Goal: Information Seeking & Learning: Find specific page/section

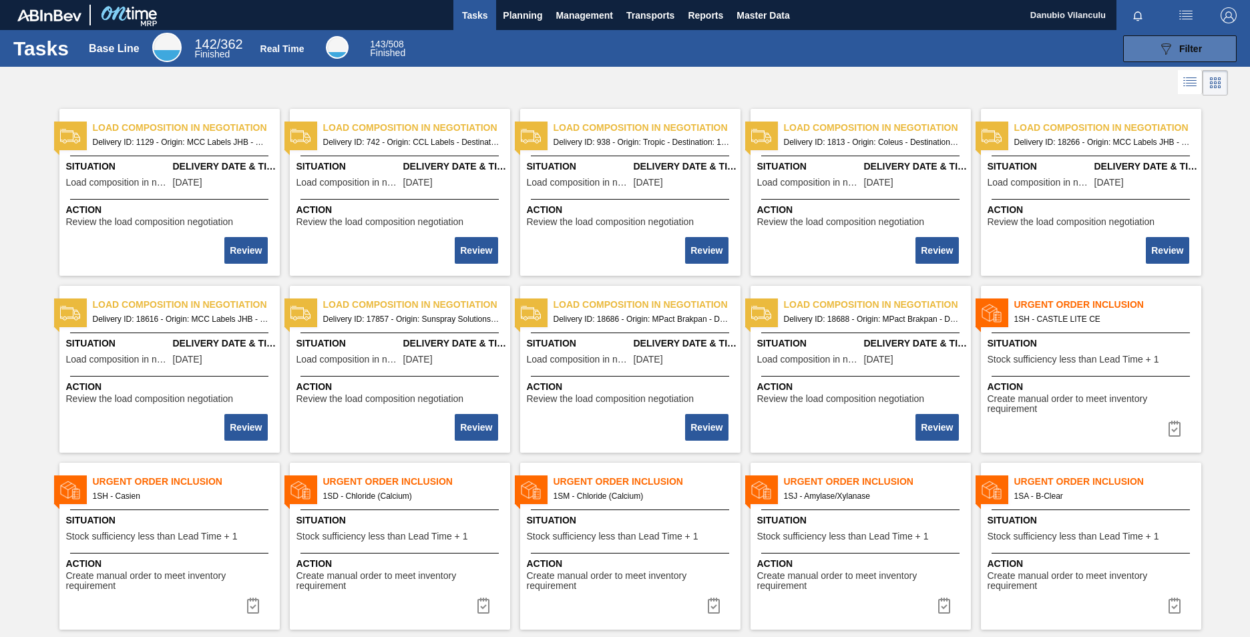
click at [822, 59] on button "089F7B8B-B2A5-4AFE-B5C0-19BA573D28AC Filter" at bounding box center [1180, 48] width 114 height 27
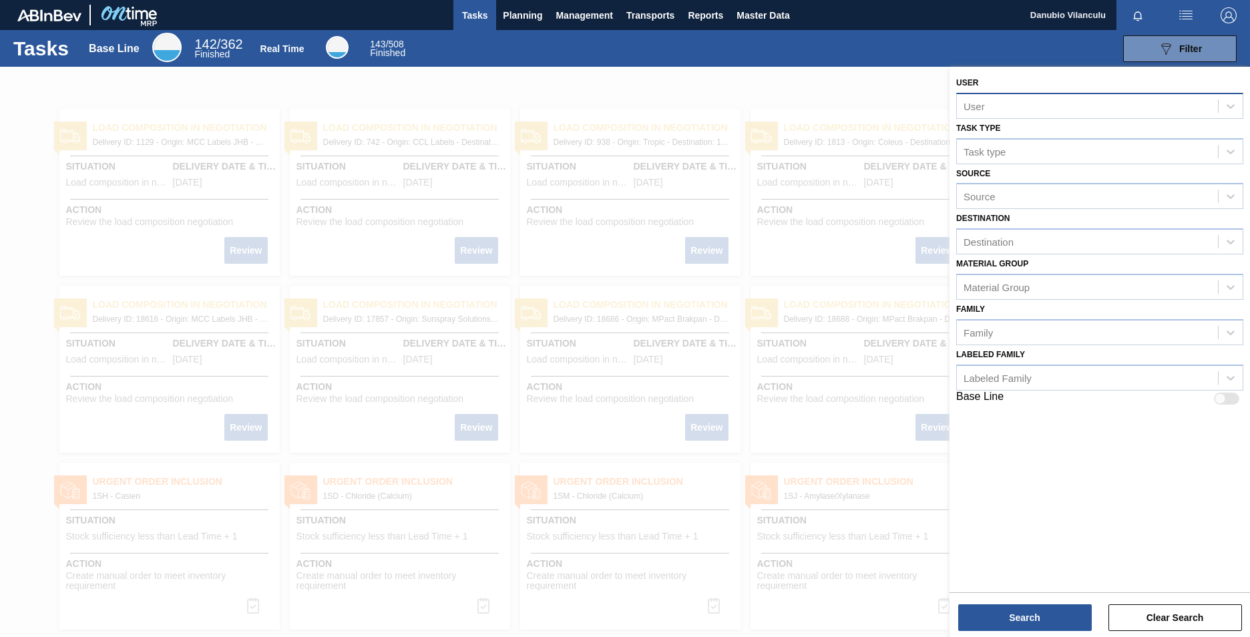
click at [822, 112] on div "User" at bounding box center [1087, 105] width 261 height 19
click at [793, 108] on div at bounding box center [625, 385] width 1250 height 637
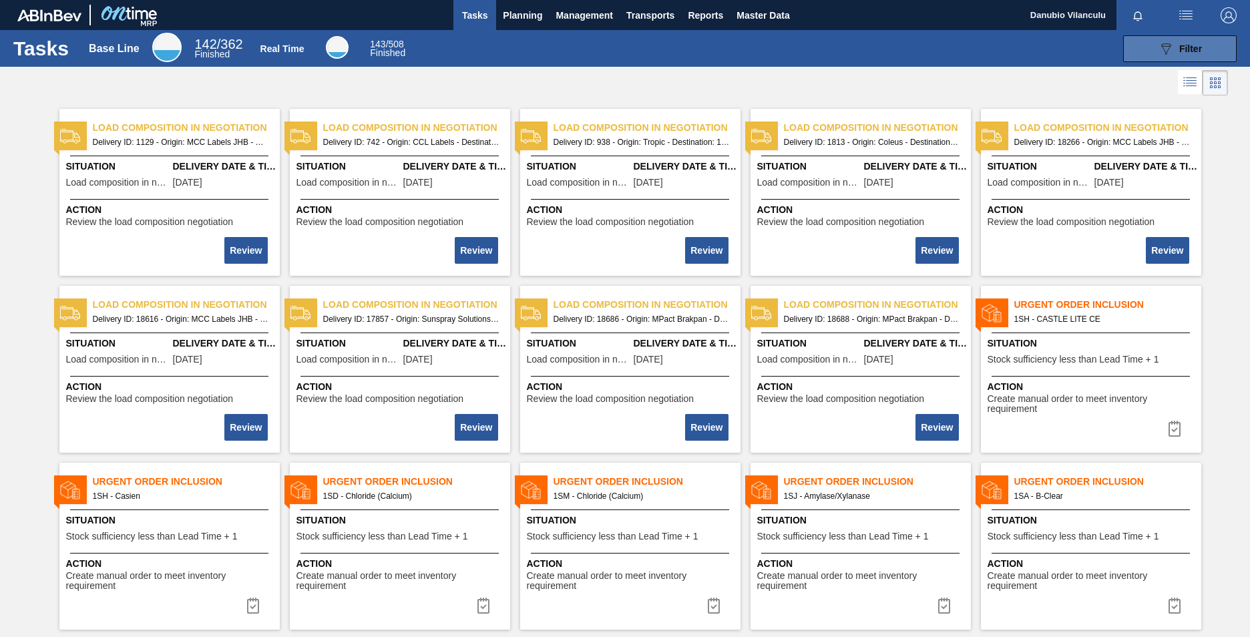
click at [822, 44] on button "089F7B8B-B2A5-4AFE-B5C0-19BA573D28AC Filter" at bounding box center [1180, 48] width 114 height 27
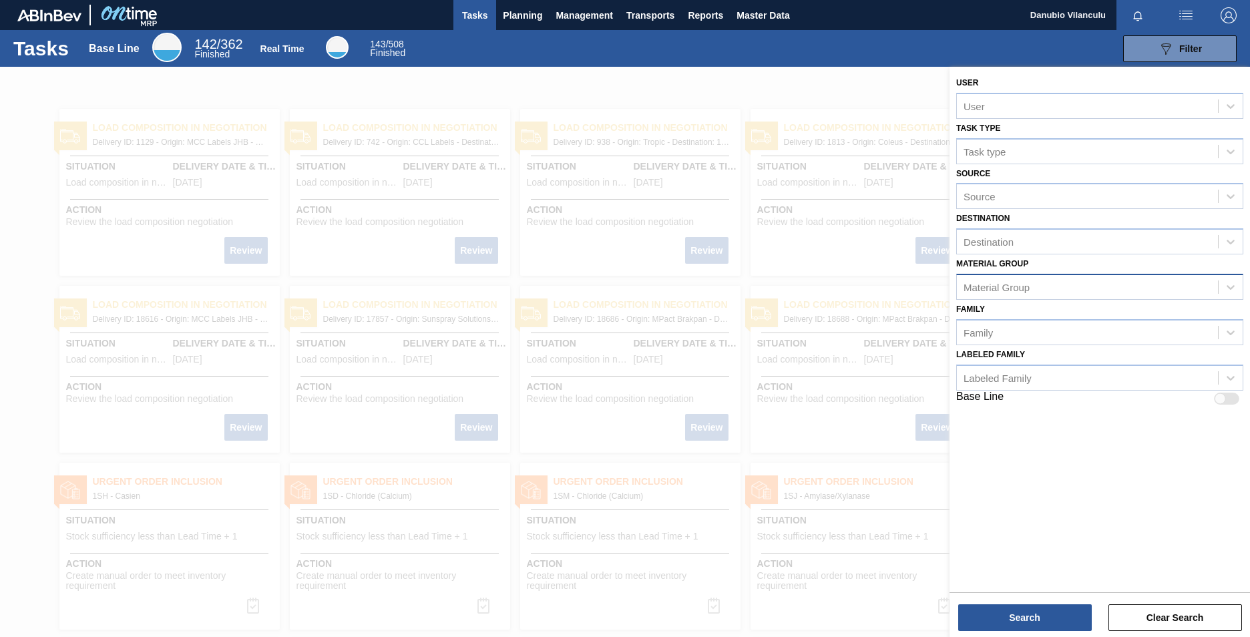
click at [822, 289] on div "Material Group" at bounding box center [1087, 286] width 261 height 19
type Group "tra"
click at [822, 344] on div "Trays" at bounding box center [1099, 345] width 287 height 25
click at [822, 341] on div "Family" at bounding box center [1087, 335] width 261 height 19
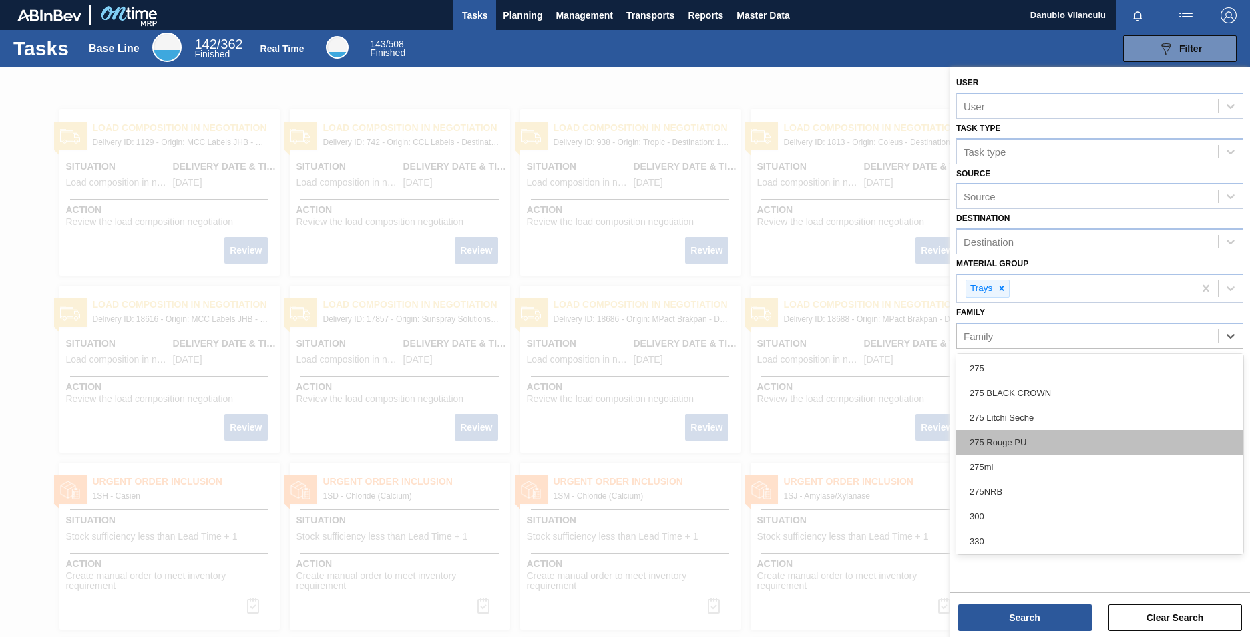
scroll to position [134, 0]
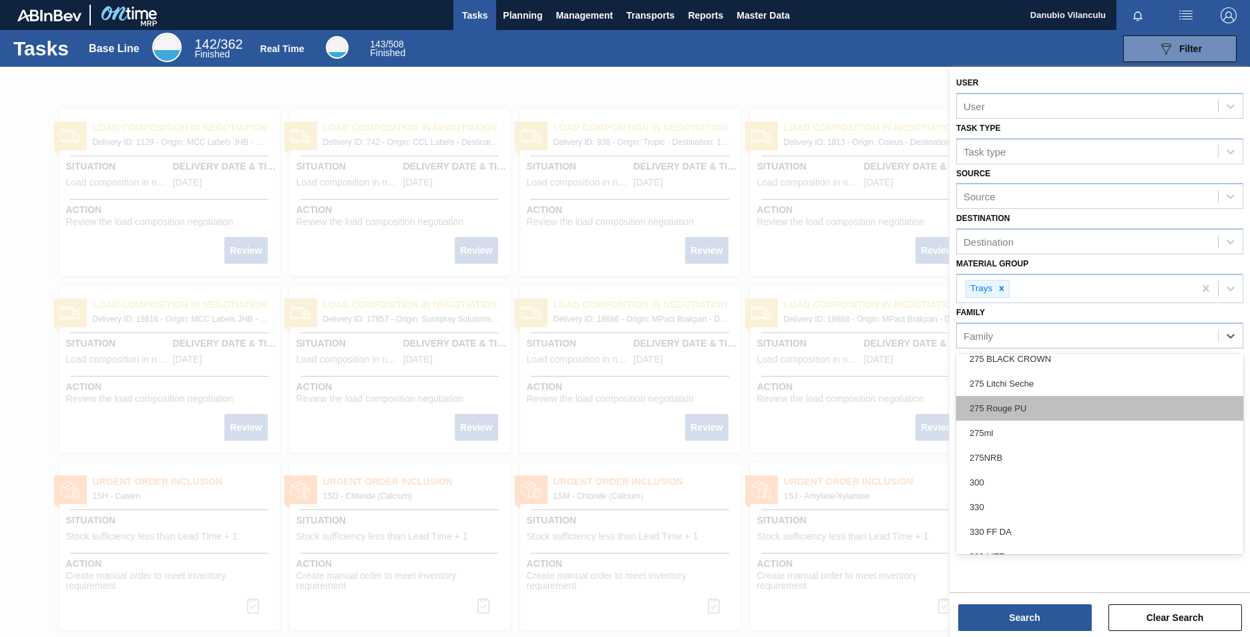
click at [822, 396] on div "275 Rouge PU" at bounding box center [1099, 408] width 287 height 25
click at [822, 396] on div "Base Line" at bounding box center [1099, 401] width 287 height 16
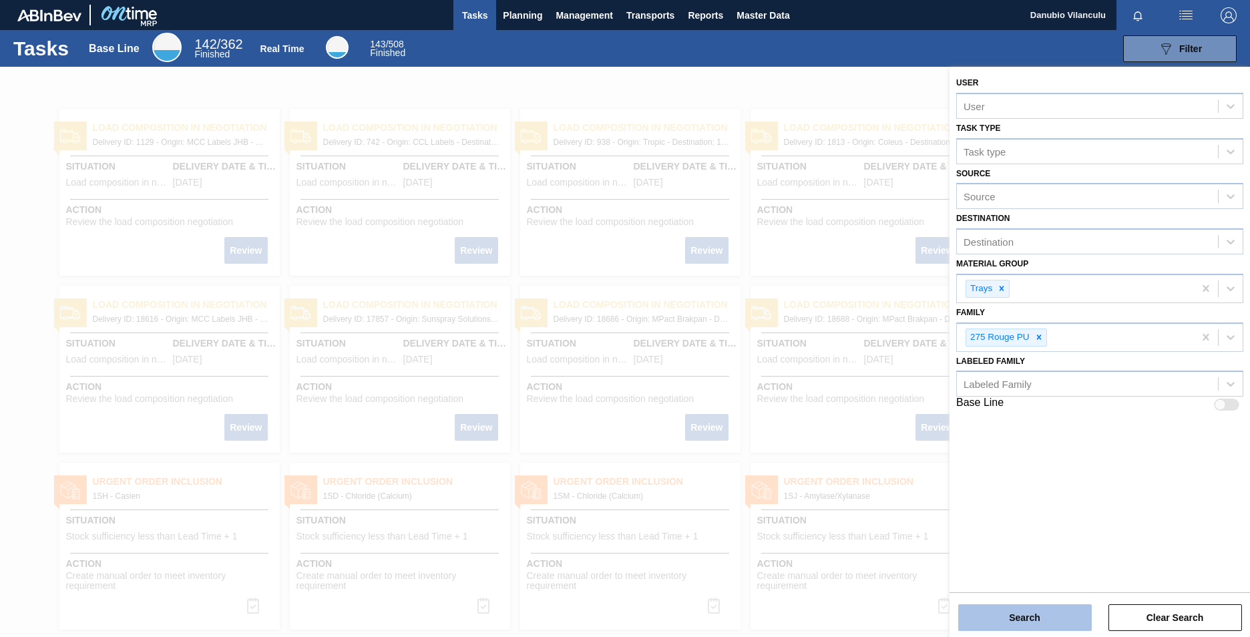
click at [822, 396] on button "Search" at bounding box center [1025, 617] width 134 height 27
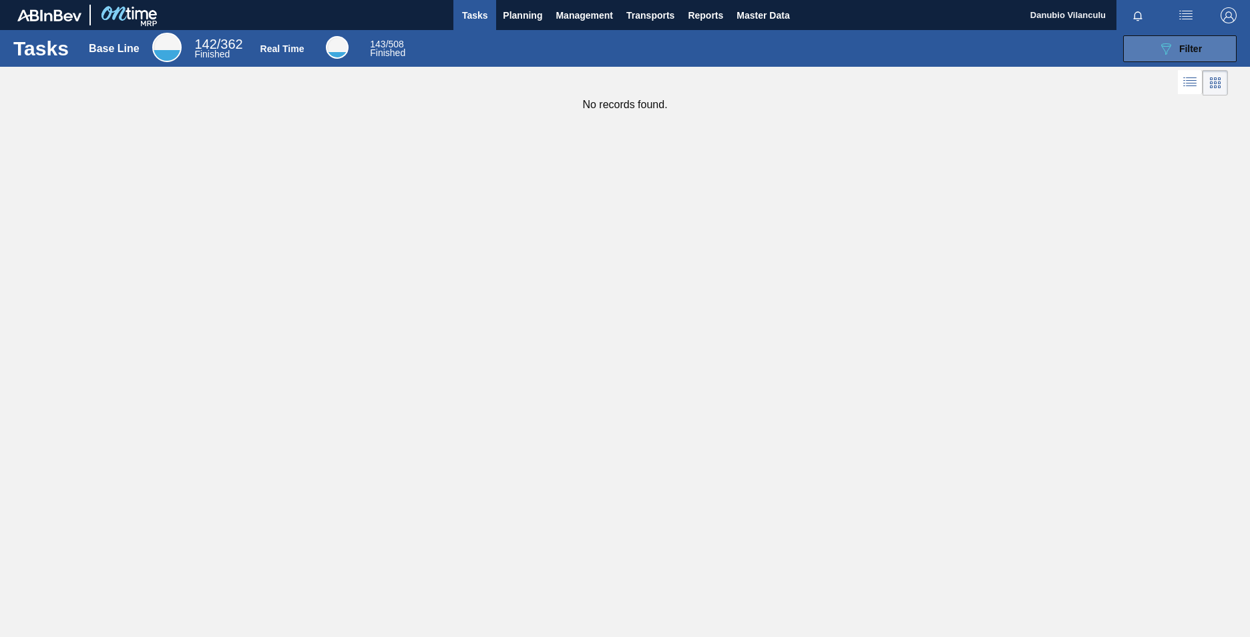
click at [822, 50] on span "Filter" at bounding box center [1191, 48] width 23 height 11
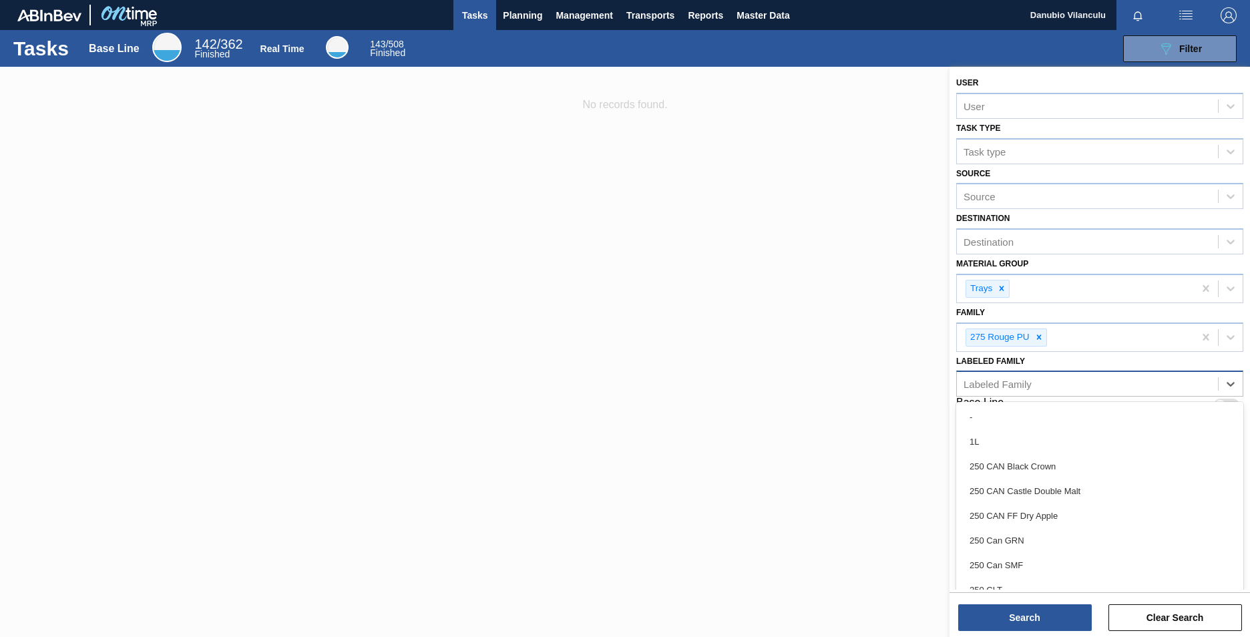
click at [822, 381] on div "Labeled Family" at bounding box center [1087, 384] width 261 height 19
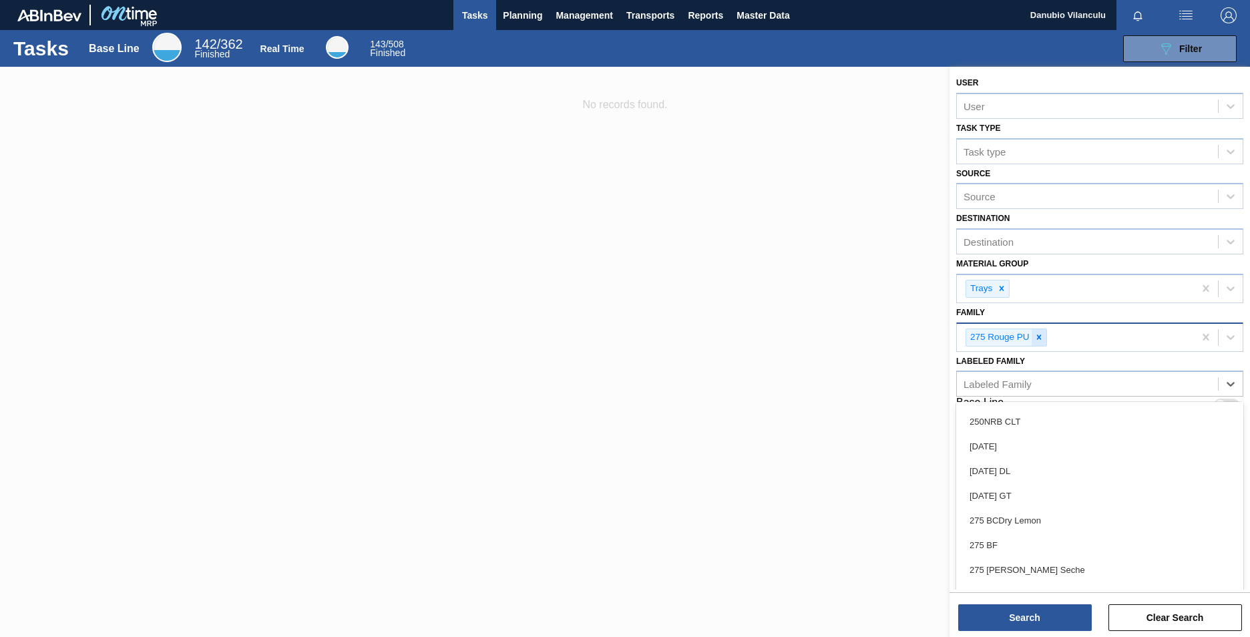
click at [822, 341] on icon at bounding box center [1039, 337] width 9 height 9
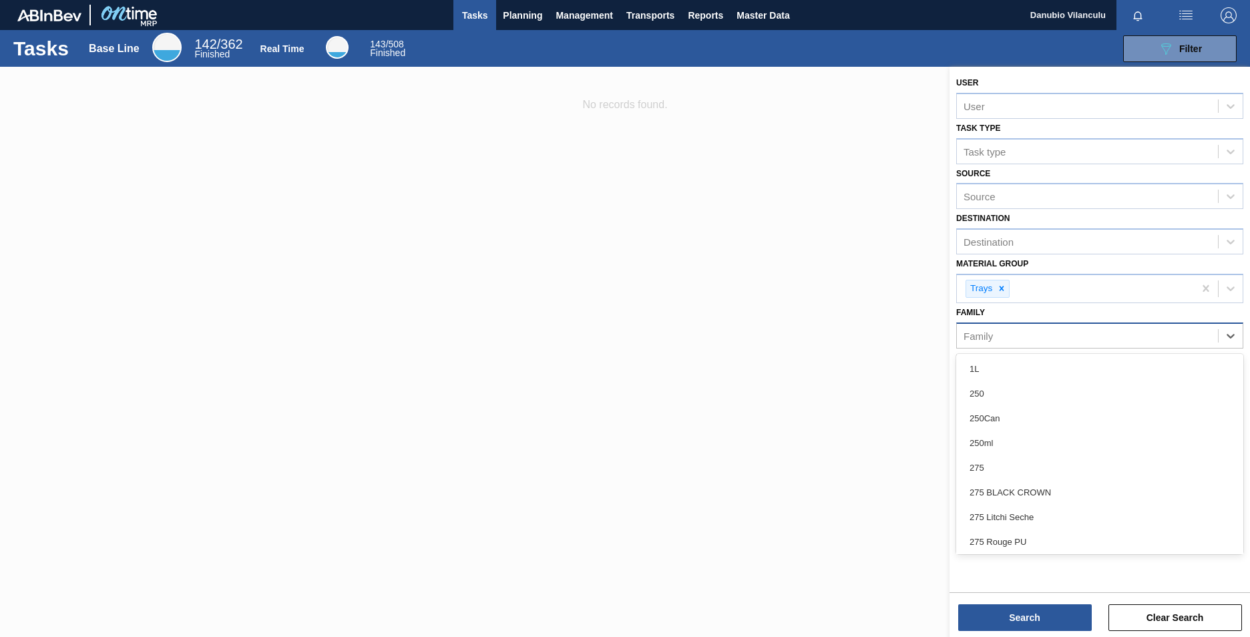
click at [822, 339] on div "Family" at bounding box center [1087, 335] width 261 height 19
click at [822, 396] on div "330NRB" at bounding box center [1099, 430] width 287 height 25
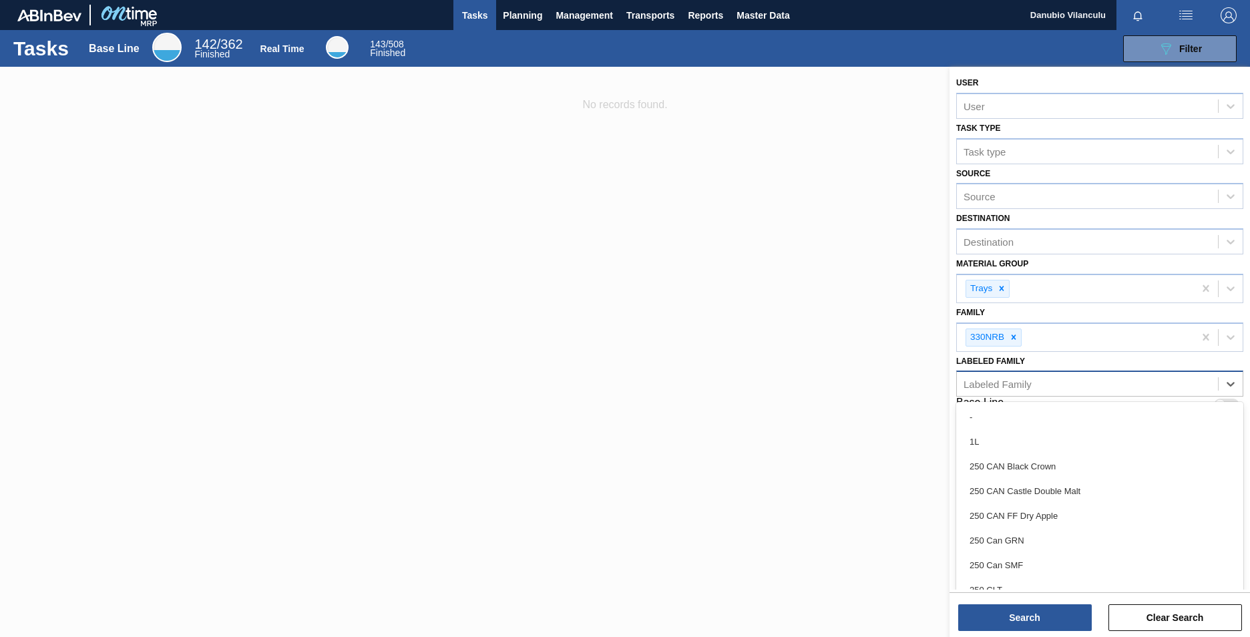
click at [822, 392] on div "Labeled Family" at bounding box center [1087, 384] width 261 height 19
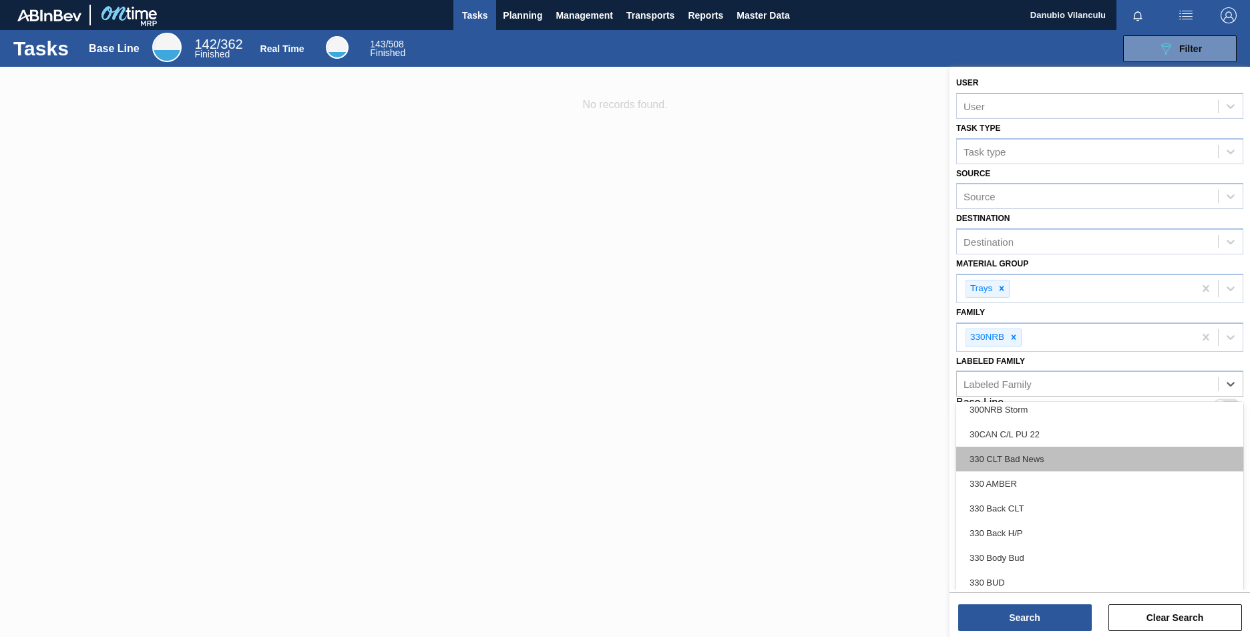
scroll to position [1937, 0]
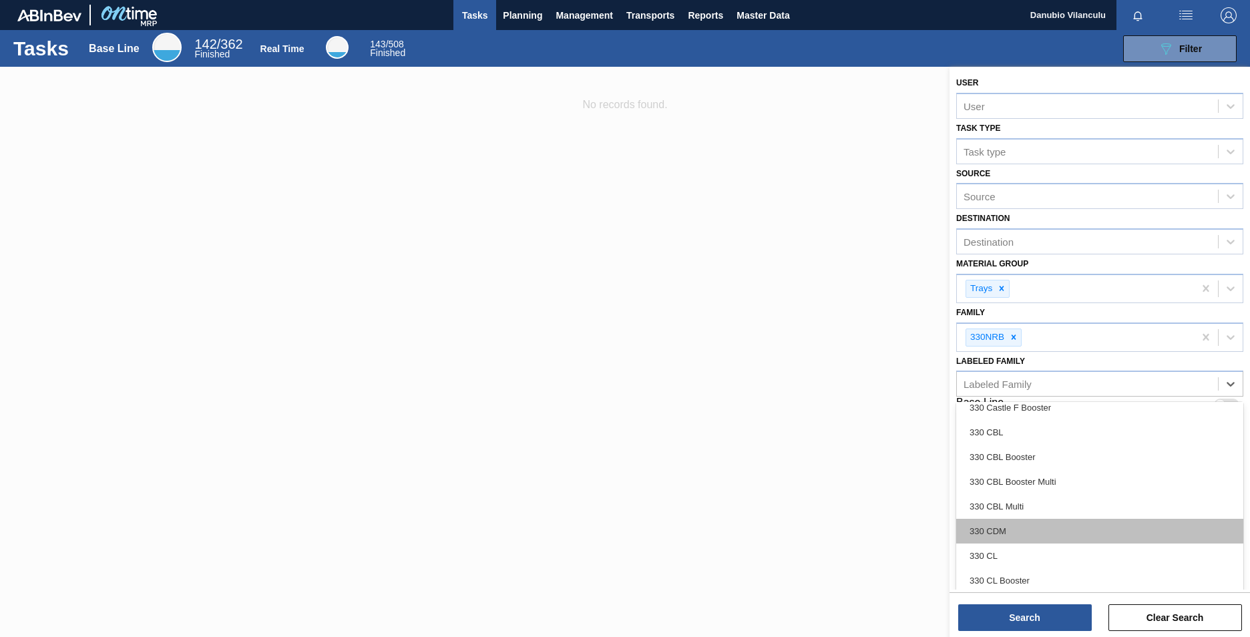
click at [822, 396] on div "330 CDM" at bounding box center [1099, 531] width 287 height 25
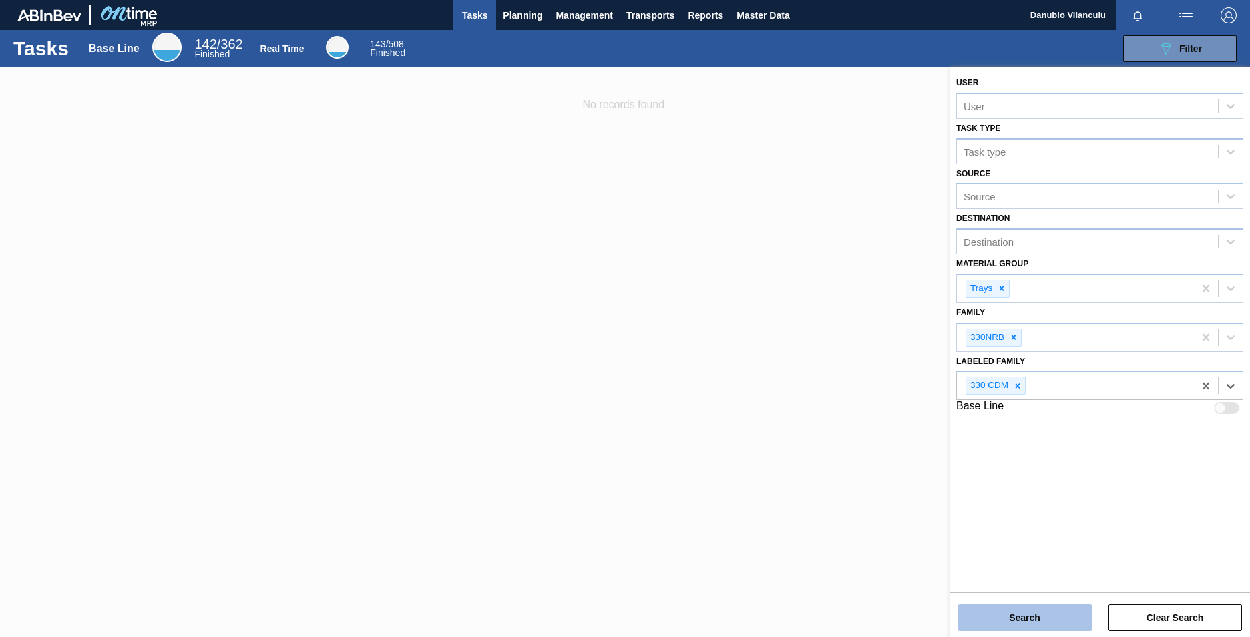
click at [822, 396] on button "Search" at bounding box center [1025, 617] width 134 height 27
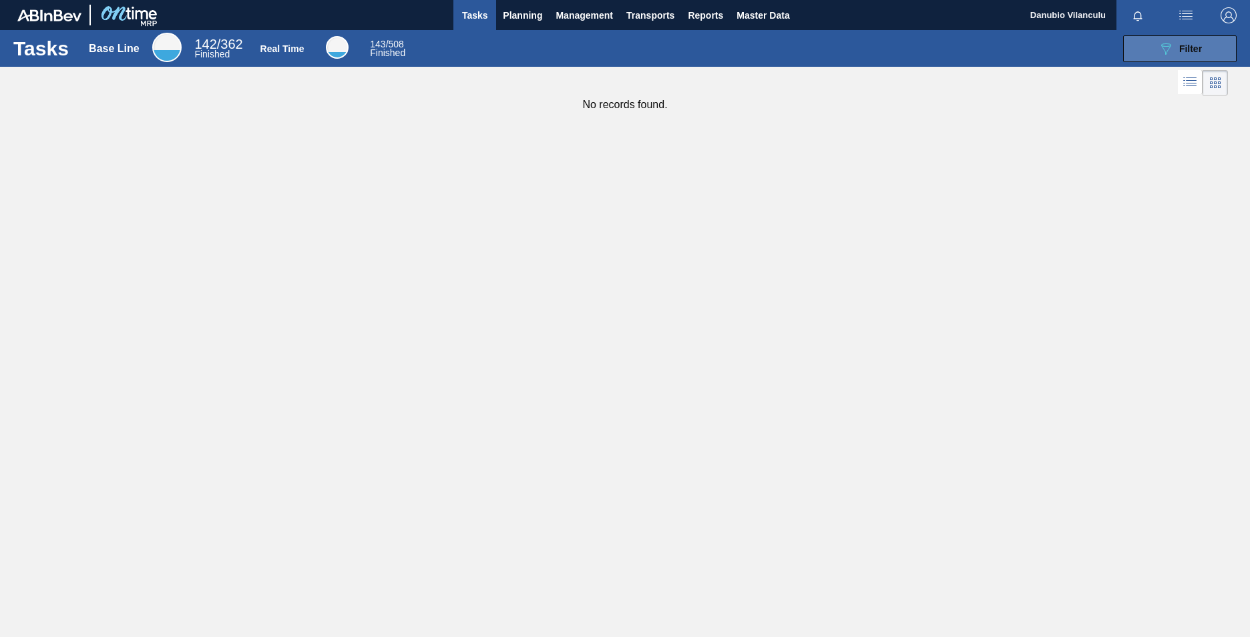
click at [822, 57] on button "089F7B8B-B2A5-4AFE-B5C0-19BA573D28AC Filter" at bounding box center [1180, 48] width 114 height 27
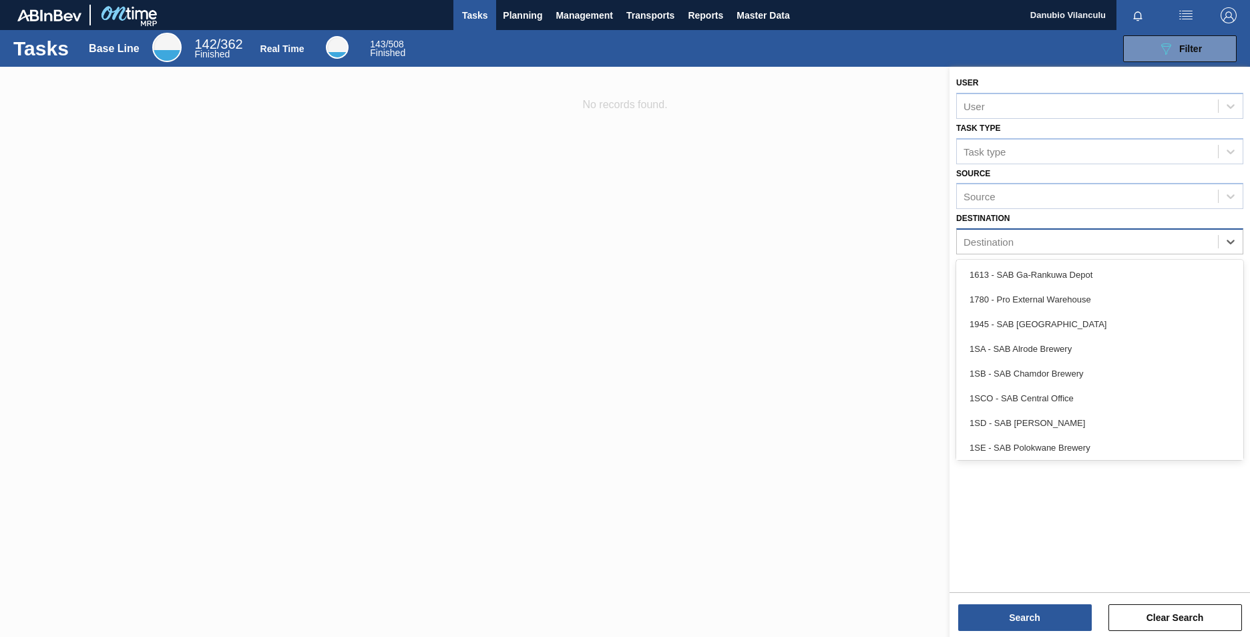
click at [822, 240] on div "Destination" at bounding box center [989, 241] width 50 height 11
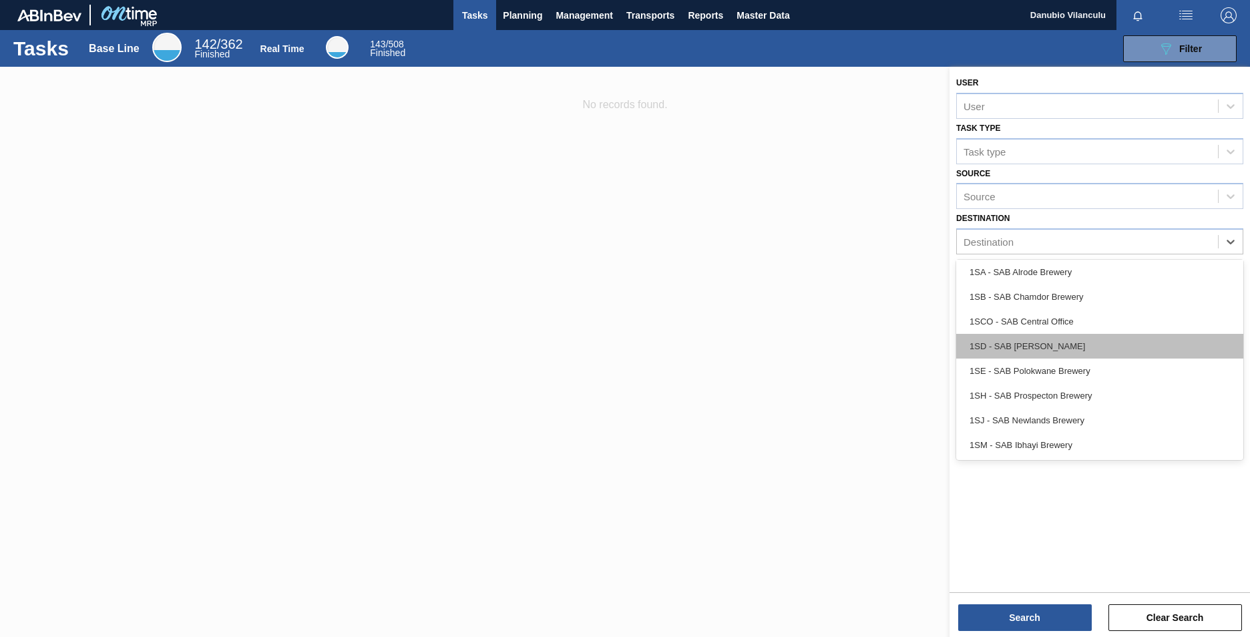
click at [822, 340] on div "1SD - SAB [PERSON_NAME]" at bounding box center [1099, 346] width 287 height 25
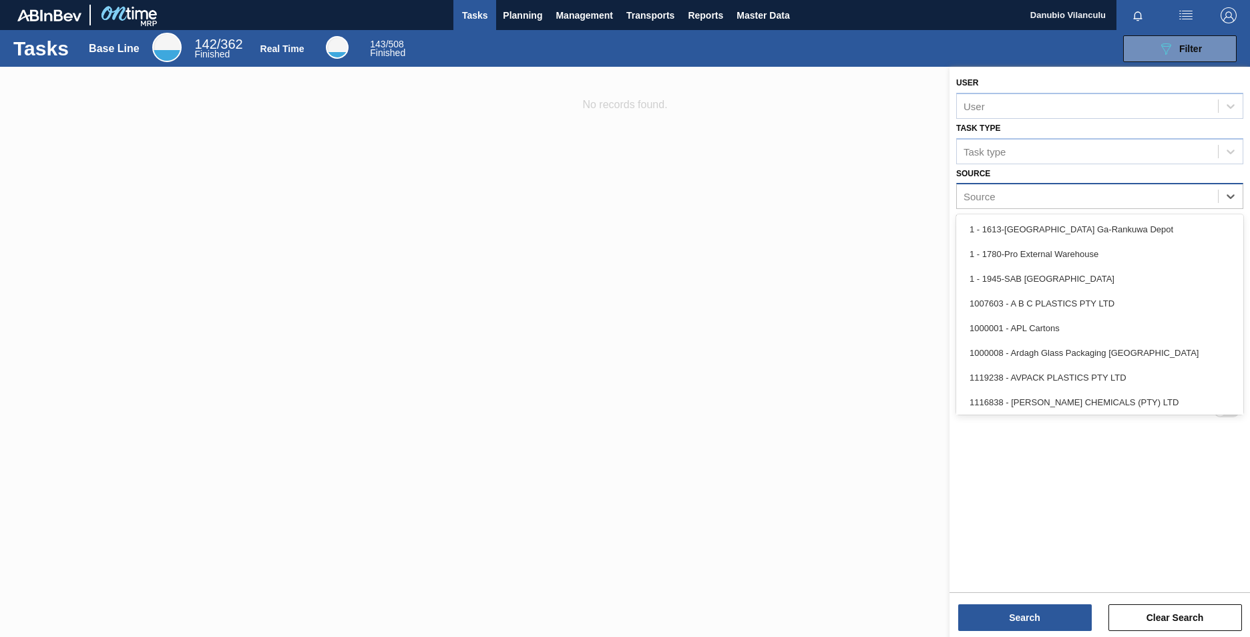
click at [822, 200] on div "Source" at bounding box center [1087, 196] width 261 height 19
click at [822, 45] on button "089F7B8B-B2A5-4AFE-B5C0-19BA573D28AC Filter" at bounding box center [1180, 48] width 114 height 27
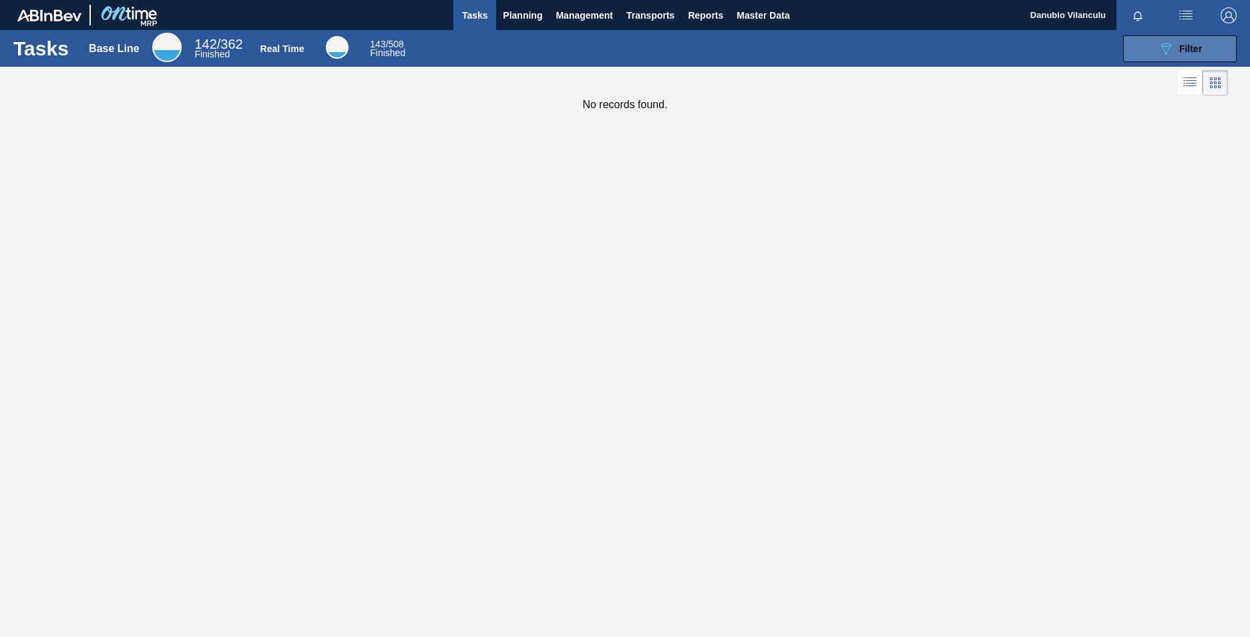
click at [822, 49] on button "089F7B8B-B2A5-4AFE-B5C0-19BA573D28AC Filter" at bounding box center [1180, 48] width 114 height 27
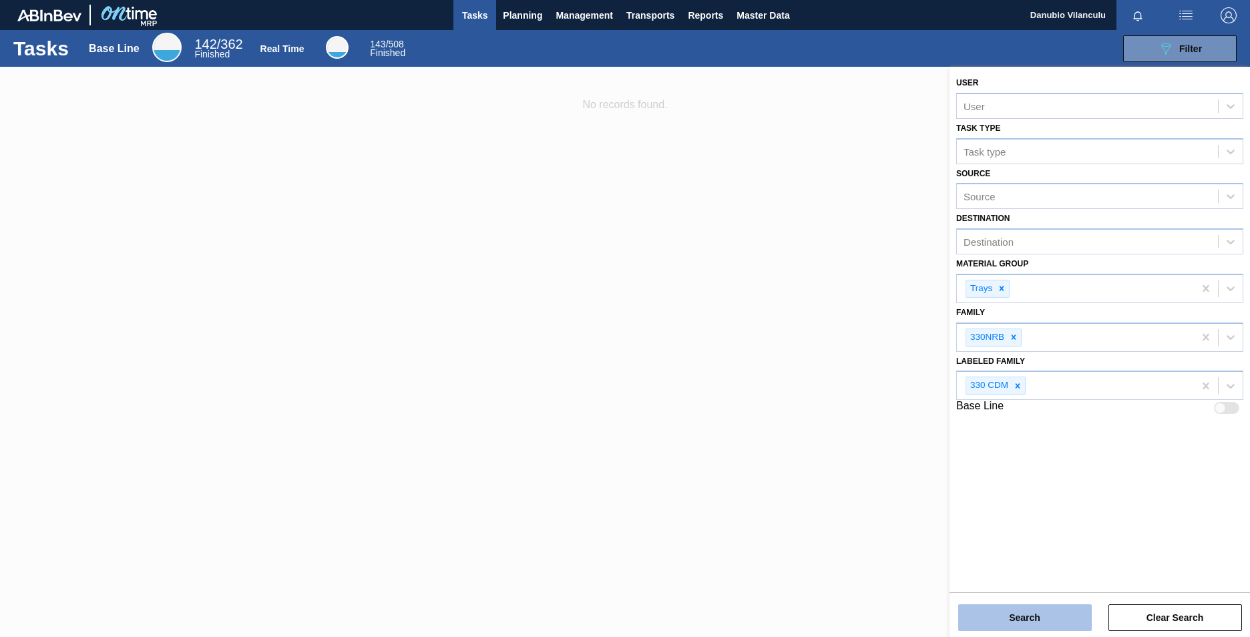
click at [822, 396] on button "Search" at bounding box center [1025, 617] width 134 height 27
